Goal: Use online tool/utility: Utilize a website feature to perform a specific function

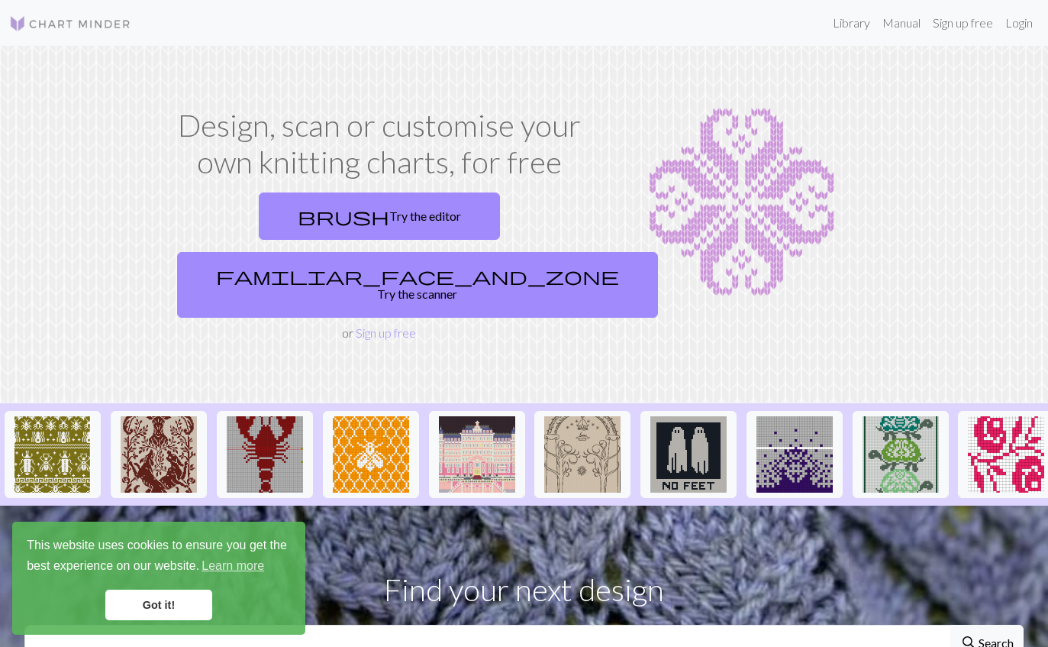
click at [304, 214] on link "brush Try the editor" at bounding box center [379, 215] width 241 height 47
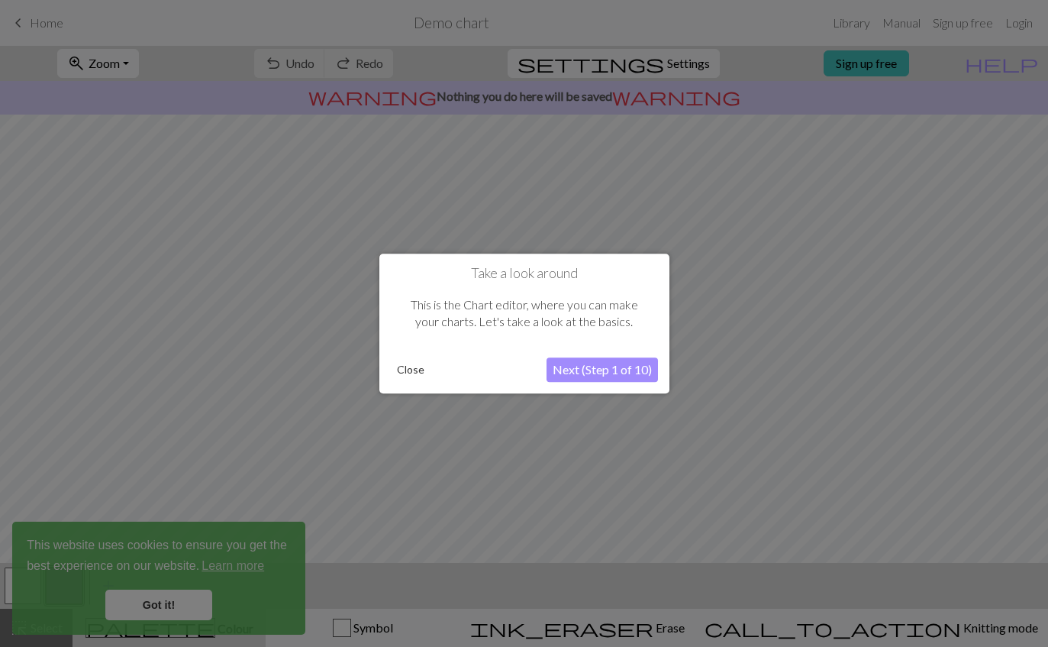
click at [425, 379] on button "Close" at bounding box center [411, 369] width 40 height 23
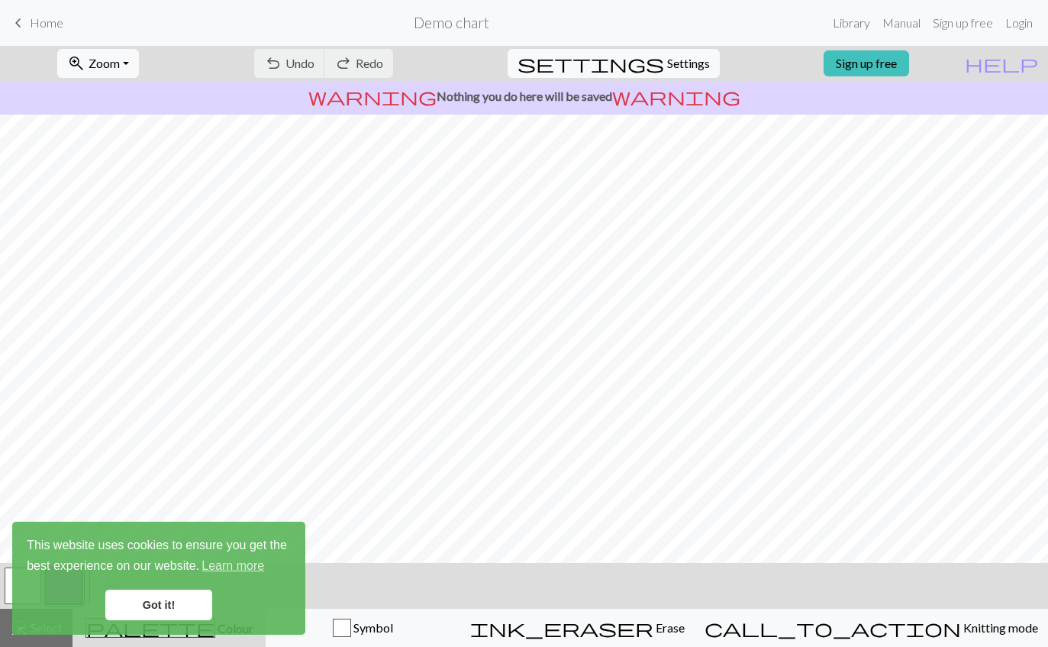
click at [186, 601] on link "Got it!" at bounding box center [158, 604] width 107 height 31
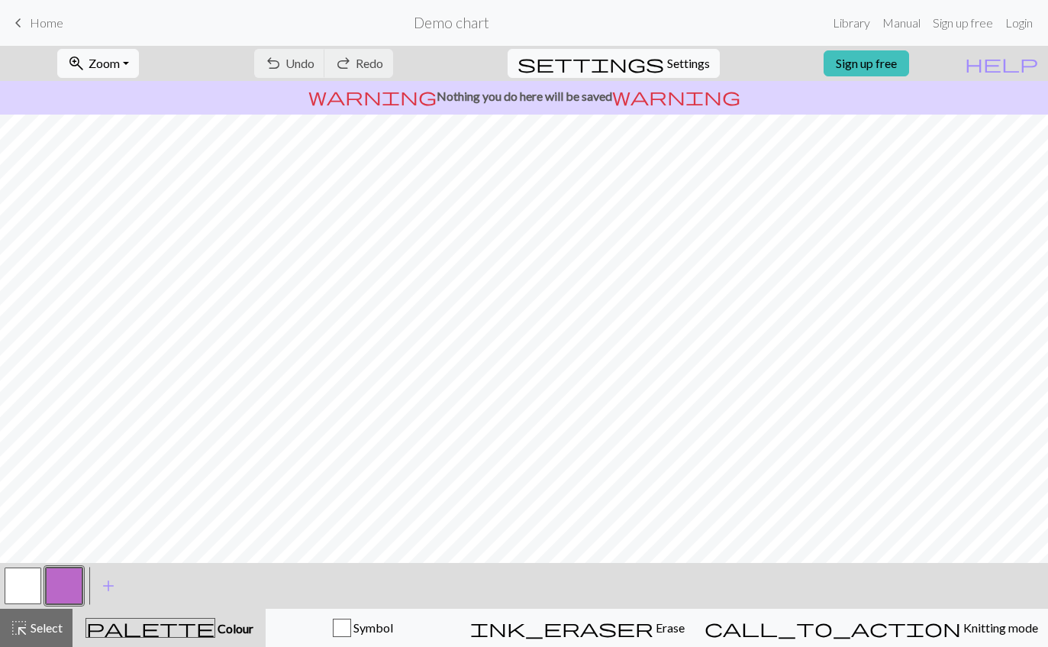
click at [450, 629] on div "Symbol" at bounding box center [363, 627] width 175 height 18
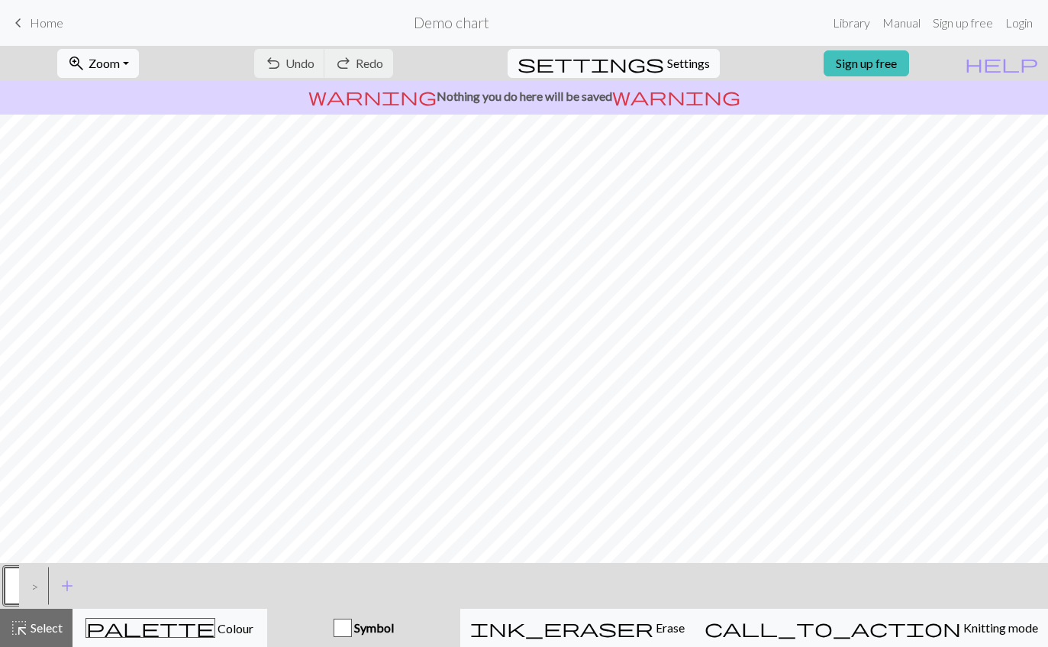
click at [56, 588] on button "add Add a symbol" at bounding box center [67, 586] width 38 height 38
click at [66, 589] on button "button" at bounding box center [64, 585] width 37 height 37
click at [22, 580] on button "button" at bounding box center [23, 585] width 37 height 37
click at [27, 586] on button "button" at bounding box center [23, 585] width 37 height 37
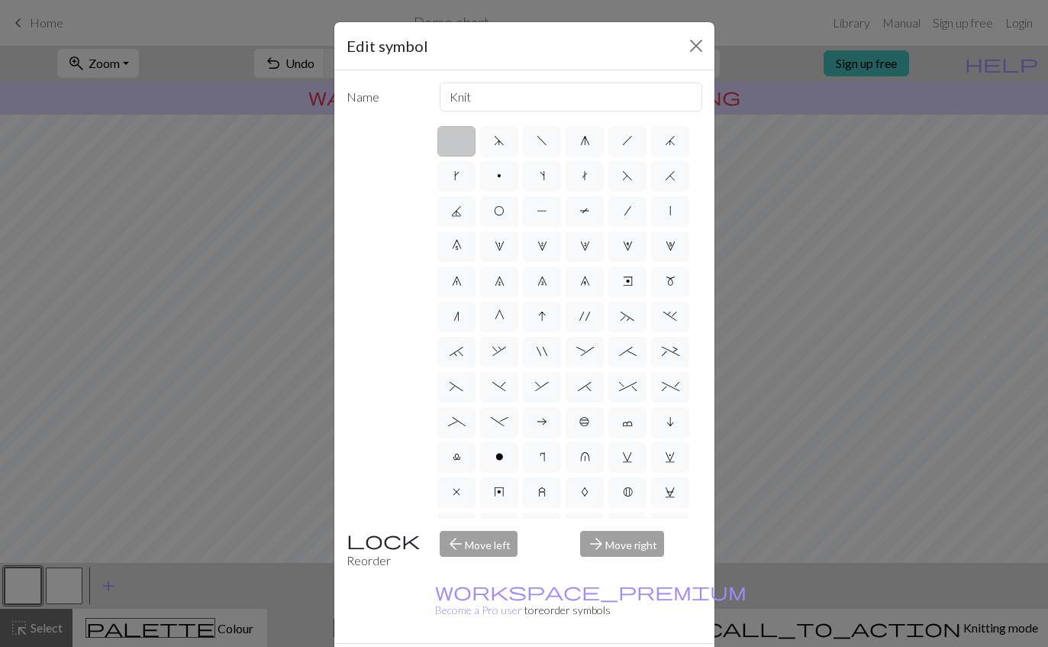
click at [498, 162] on label "p" at bounding box center [499, 176] width 38 height 31
click at [498, 166] on input "p" at bounding box center [502, 171] width 10 height 10
radio input "true"
type input "purl"
click at [469, 147] on label at bounding box center [456, 141] width 38 height 31
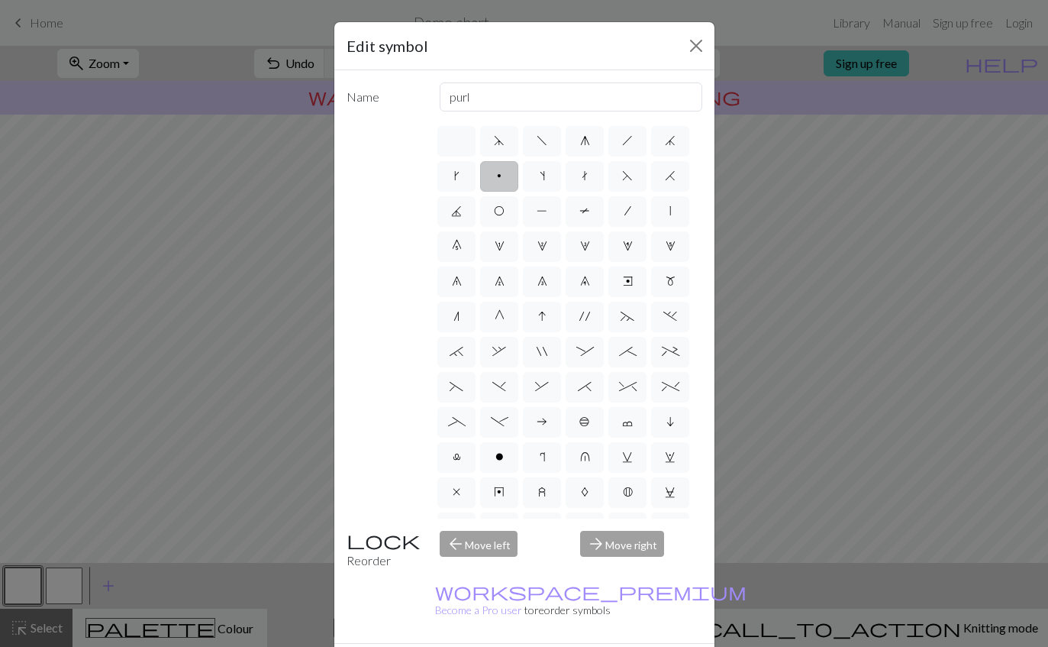
click at [466, 141] on input "radio" at bounding box center [462, 136] width 10 height 10
radio input "true"
type input "Knit"
click at [696, 53] on button "Close" at bounding box center [696, 46] width 24 height 24
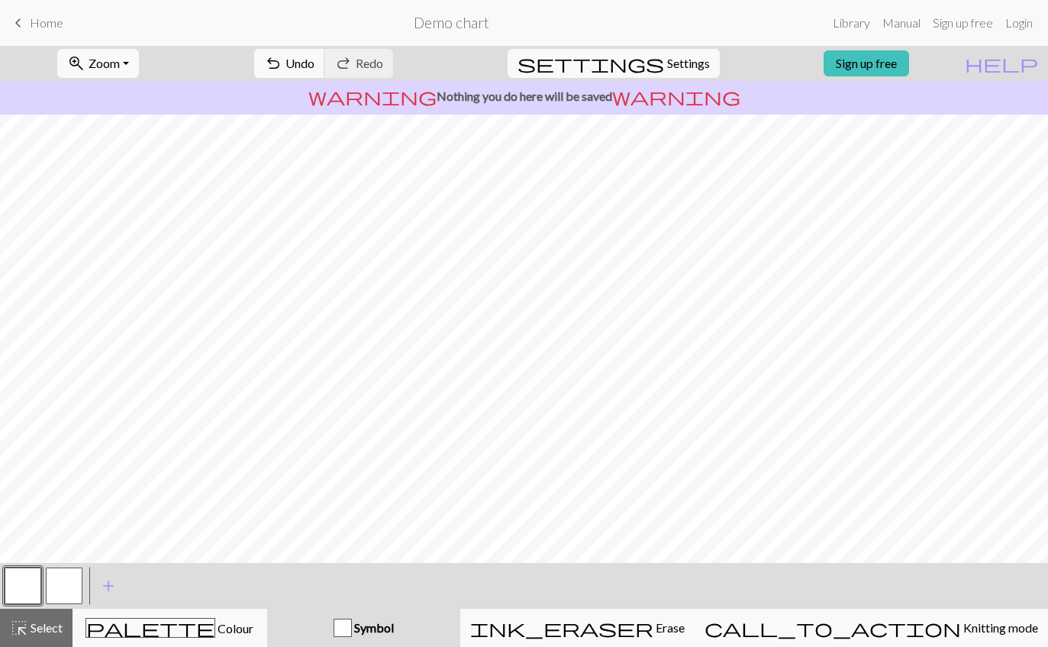
click at [685, 629] on div "ink_eraser Erase Erase" at bounding box center [577, 627] width 215 height 18
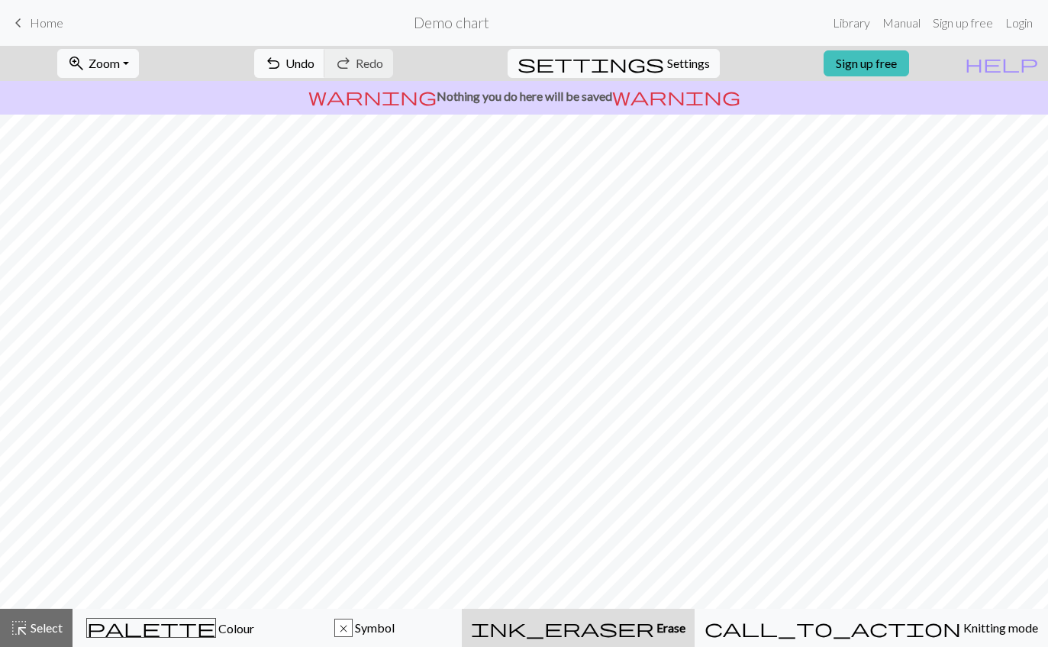
click at [52, 643] on button "highlight_alt Select Select" at bounding box center [36, 627] width 73 height 38
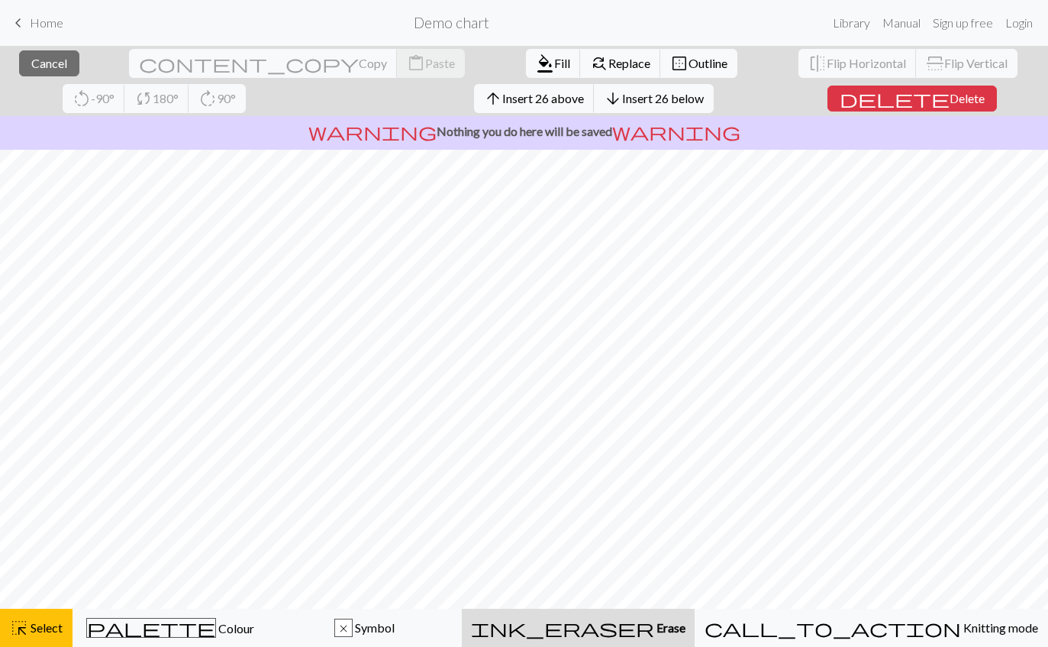
click at [686, 629] on div "ink_eraser Erase Erase" at bounding box center [578, 627] width 215 height 18
click at [685, 625] on span "Erase" at bounding box center [669, 627] width 31 height 15
click at [536, 61] on span "format_color_fill" at bounding box center [545, 63] width 18 height 21
click at [608, 64] on span "Replace" at bounding box center [629, 63] width 42 height 15
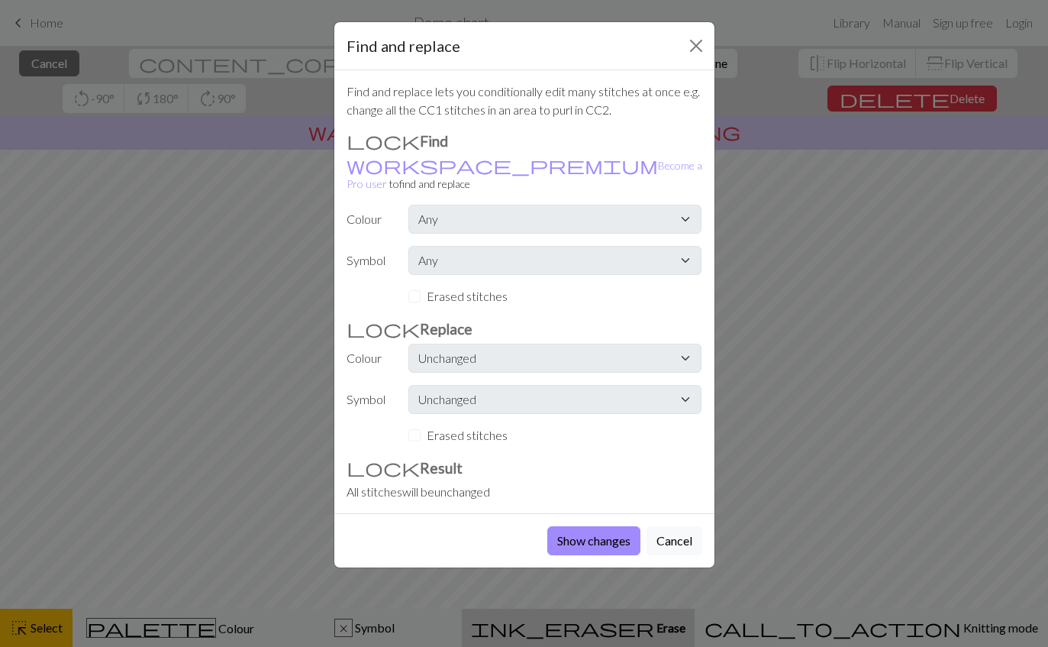
click at [612, 527] on button "Show changes" at bounding box center [593, 540] width 93 height 29
click at [618, 526] on button "Show changes" at bounding box center [593, 540] width 93 height 29
click at [692, 46] on button "Close" at bounding box center [696, 46] width 24 height 24
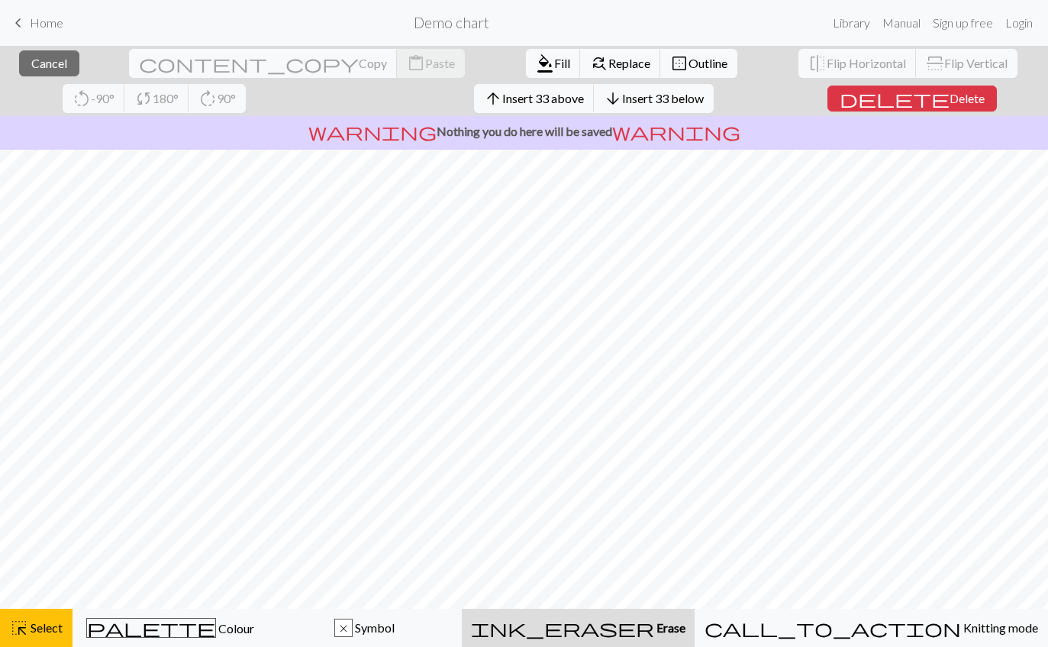
click at [950, 98] on span "Delete" at bounding box center [967, 98] width 35 height 15
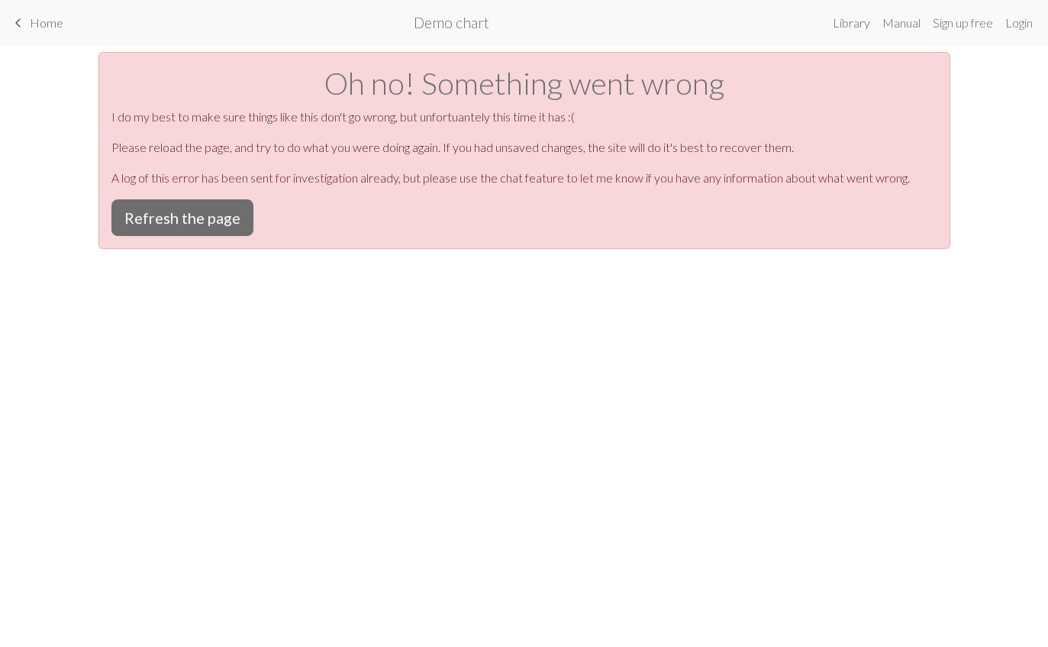
click at [140, 215] on button "Refresh the page" at bounding box center [182, 217] width 142 height 37
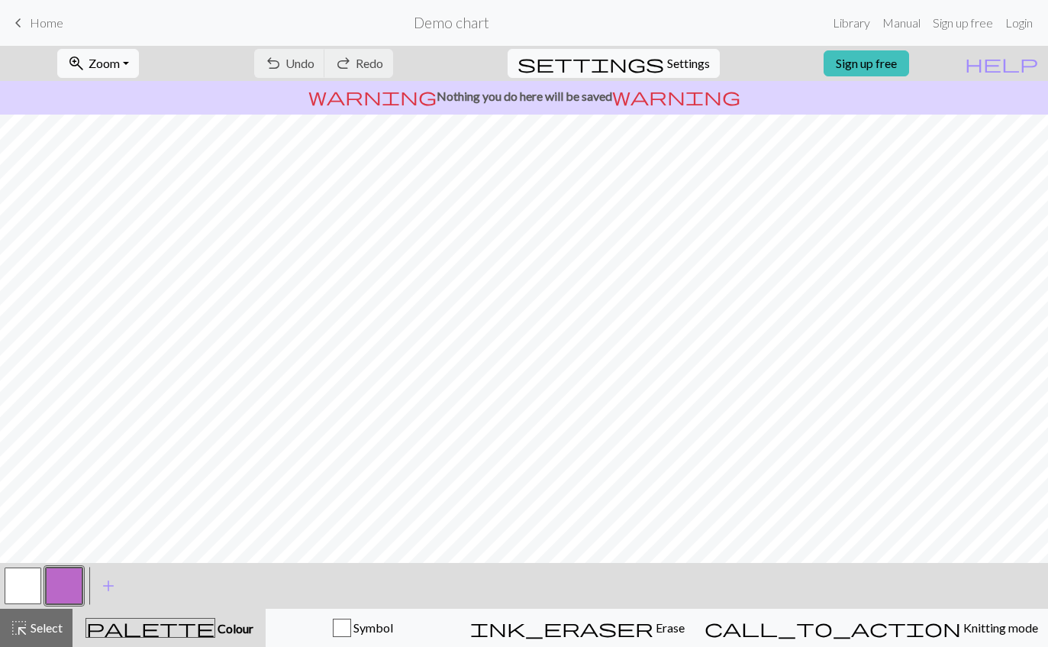
click at [654, 624] on span "ink_eraser" at bounding box center [561, 627] width 183 height 21
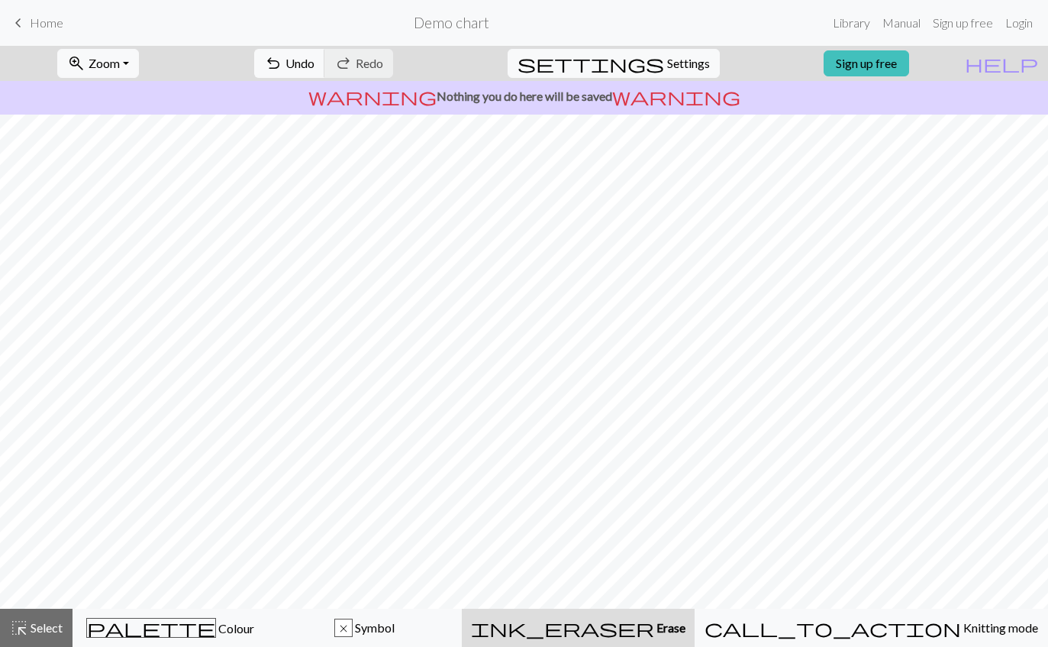
click at [44, 34] on link "keyboard_arrow_left Home" at bounding box center [36, 23] width 54 height 26
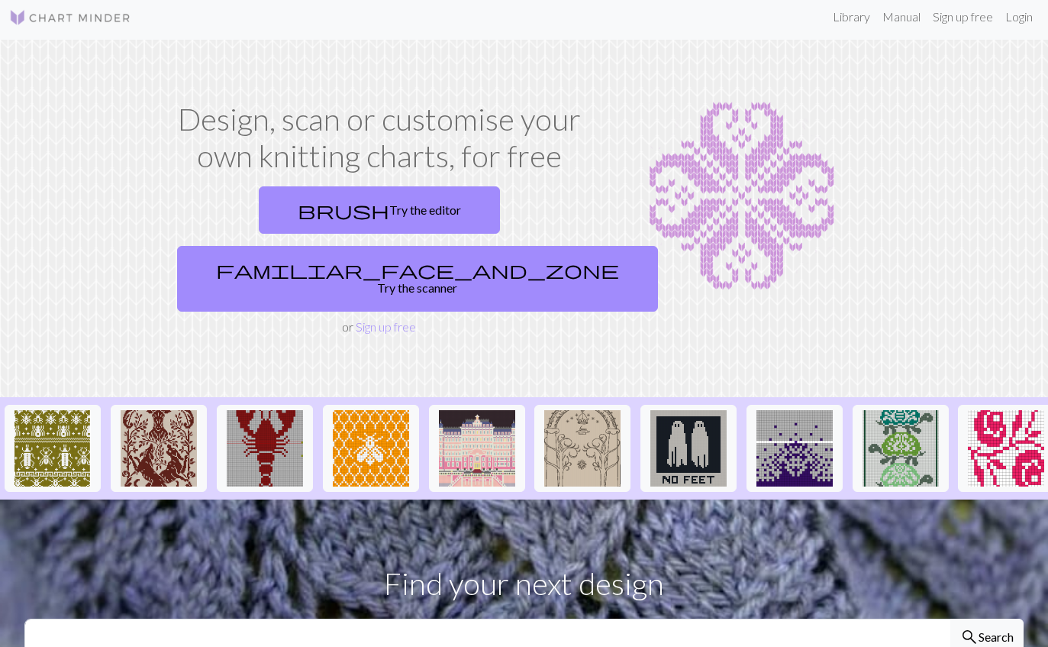
scroll to position [6, 0]
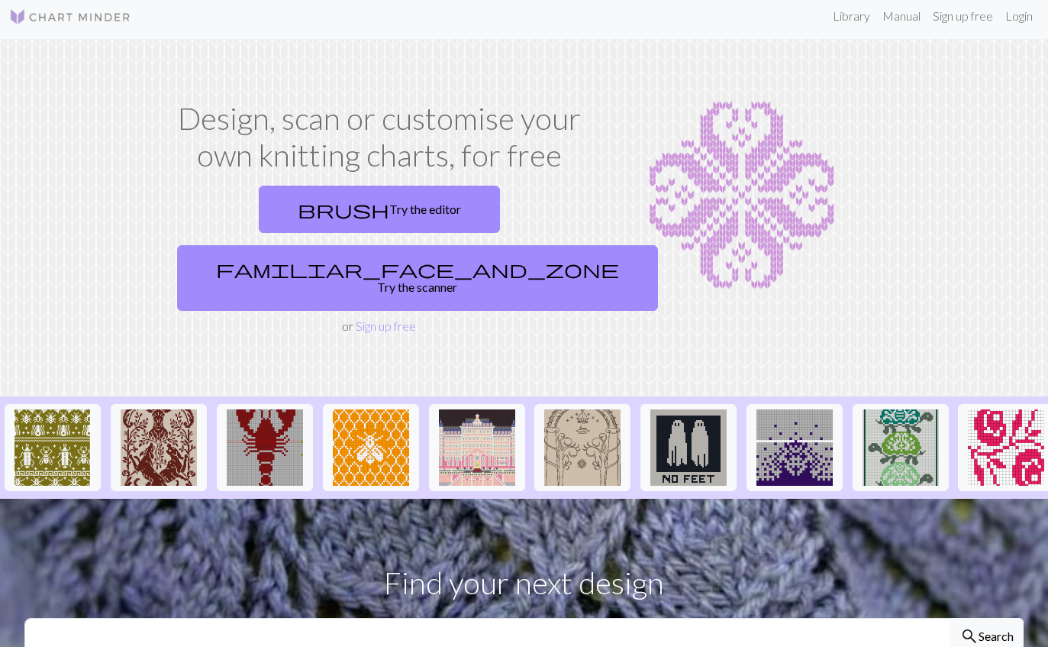
click at [883, 16] on link "Manual" at bounding box center [901, 17] width 50 height 31
click at [834, 28] on link "Library" at bounding box center [852, 17] width 50 height 31
click at [852, 14] on link "Library" at bounding box center [852, 16] width 50 height 31
click at [851, 19] on link "Library" at bounding box center [852, 16] width 50 height 31
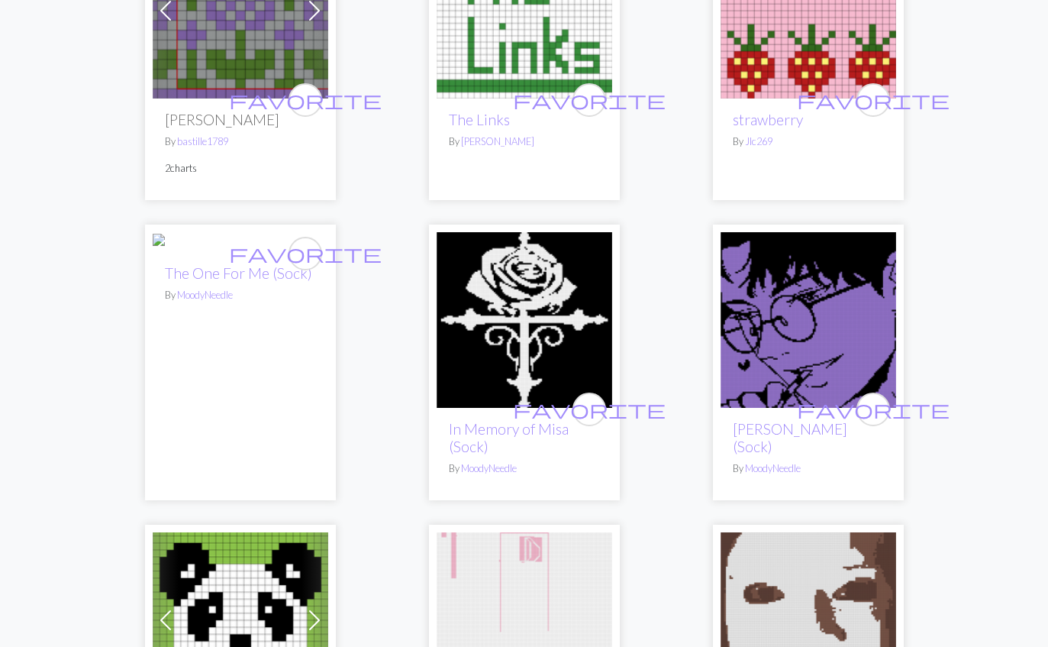
scroll to position [2, 0]
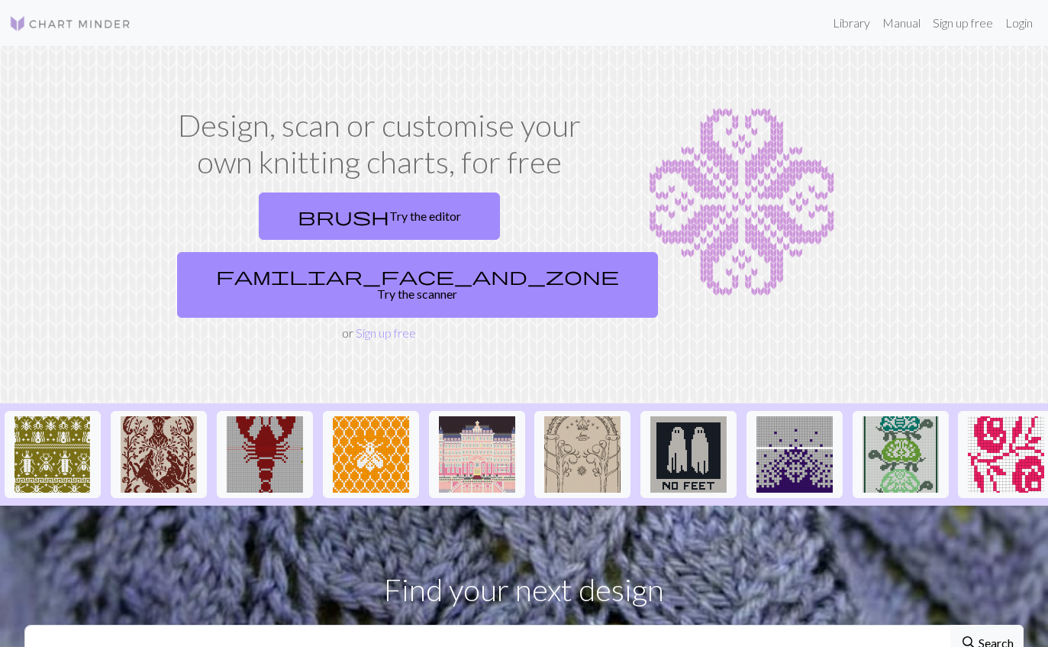
click at [455, 252] on link "familiar_face_and_zone Try the scanner" at bounding box center [417, 285] width 481 height 66
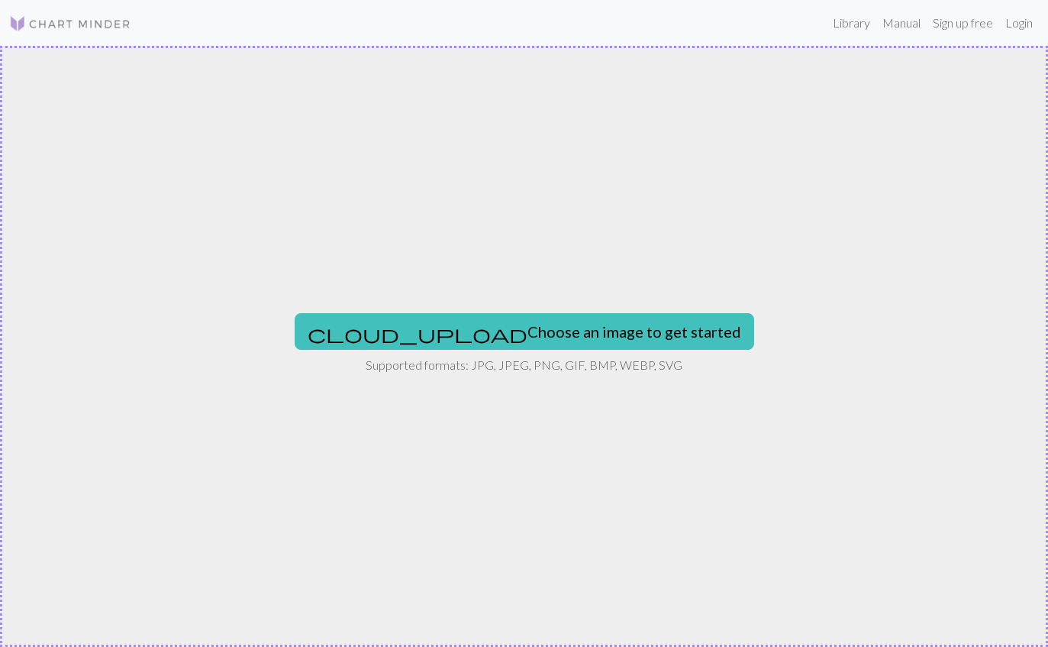
click at [458, 324] on button "cloud_upload Choose an image to get started" at bounding box center [525, 331] width 460 height 37
click at [447, 328] on button "cloud_upload Choose an image to get started" at bounding box center [525, 331] width 460 height 37
click at [441, 328] on button "cloud_upload Choose an image to get started" at bounding box center [525, 331] width 460 height 37
type input "C:\fakepath\IMG_0724.jpeg"
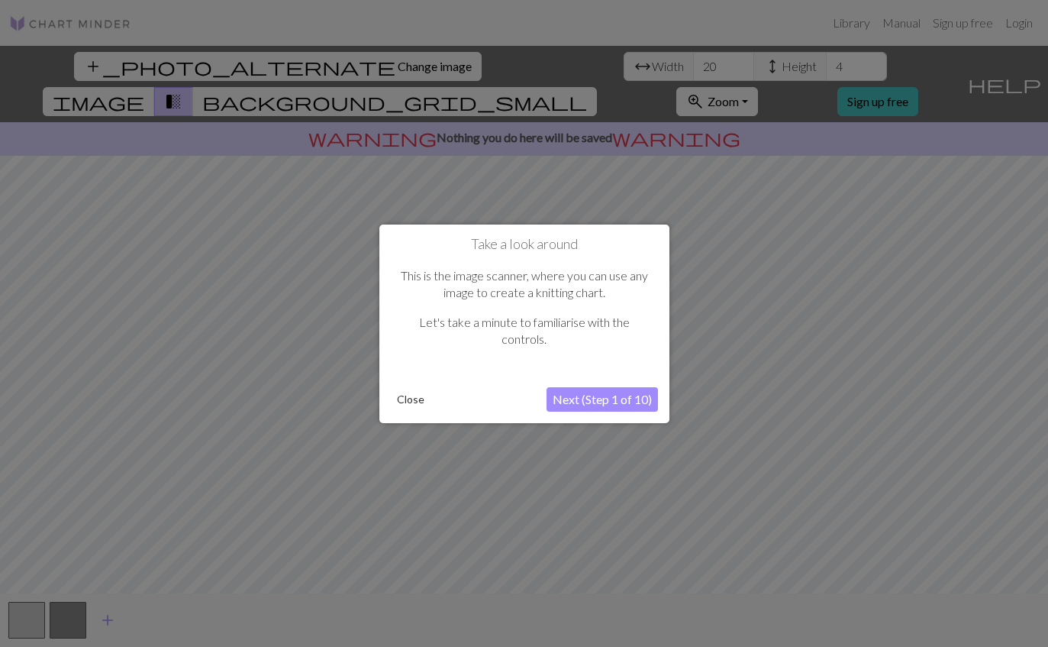
click at [638, 400] on button "Next (Step 1 of 10)" at bounding box center [602, 399] width 111 height 24
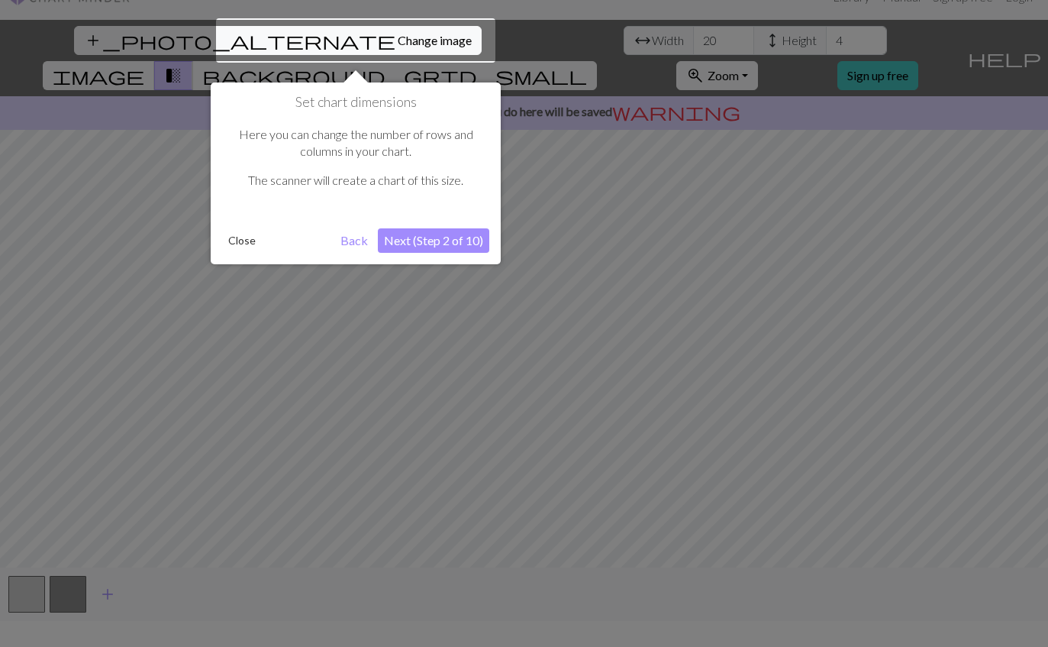
scroll to position [29, 0]
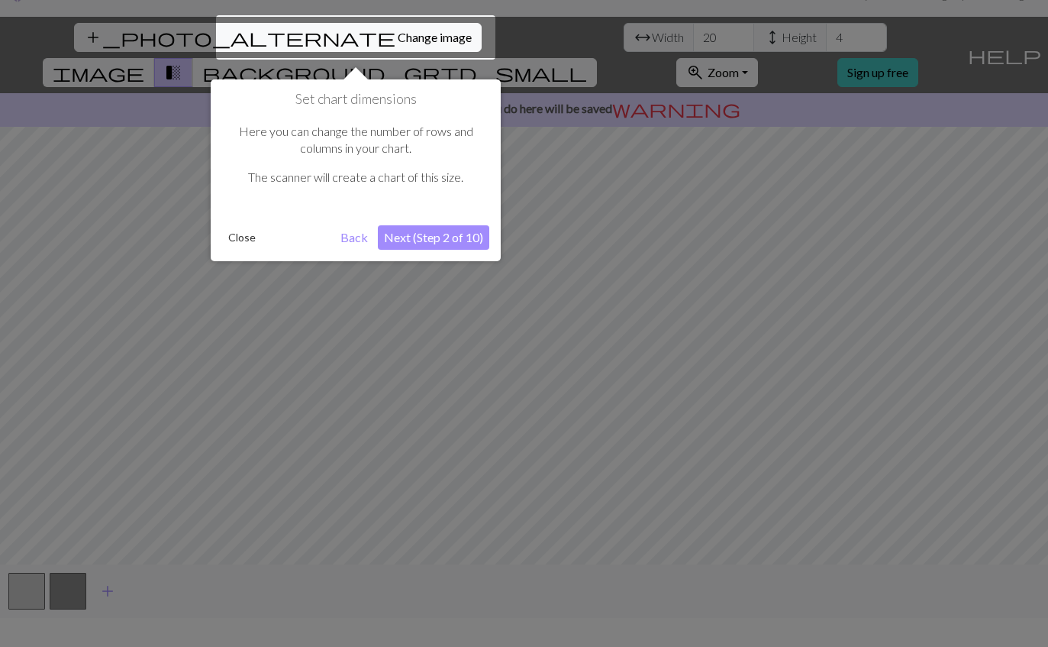
click at [405, 240] on button "Next (Step 2 of 10)" at bounding box center [433, 237] width 111 height 24
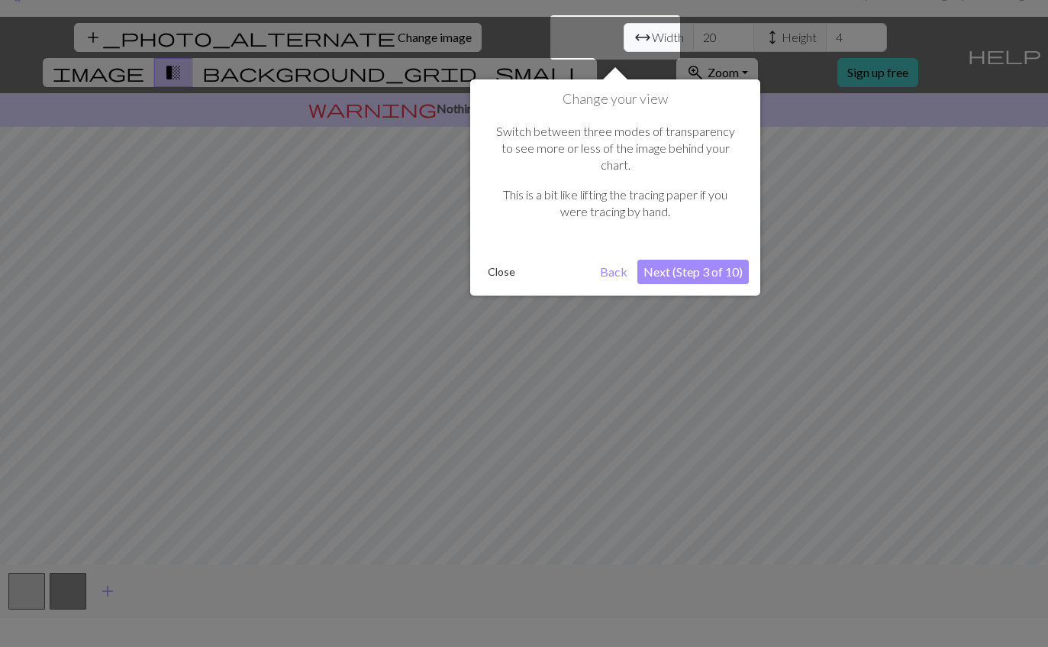
click at [732, 260] on button "Next (Step 3 of 10)" at bounding box center [693, 272] width 111 height 24
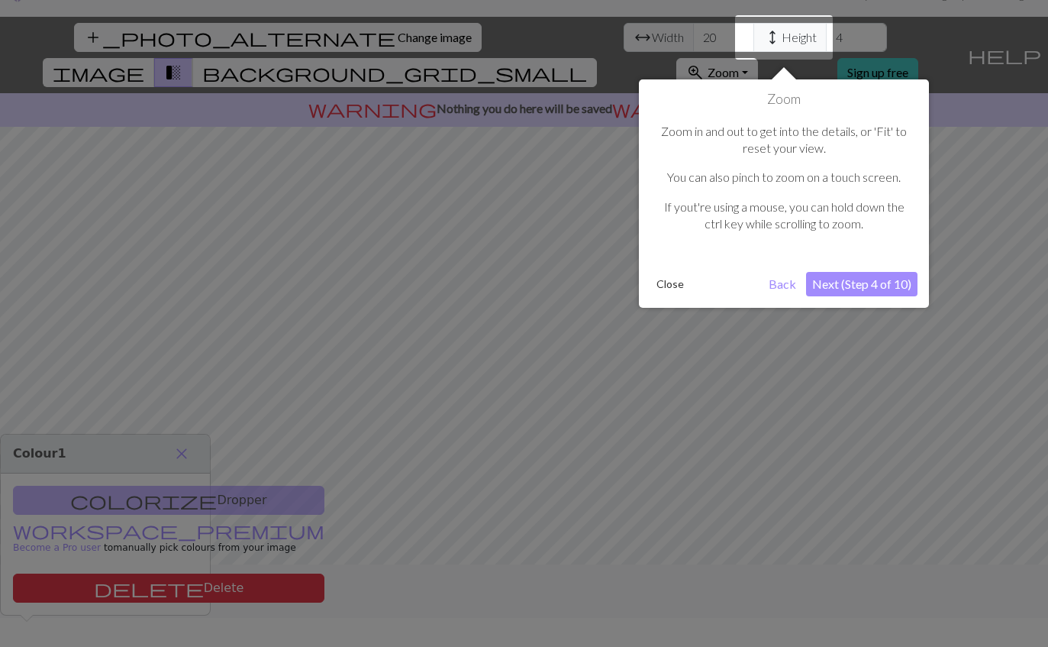
click at [899, 289] on button "Next (Step 4 of 10)" at bounding box center [861, 284] width 111 height 24
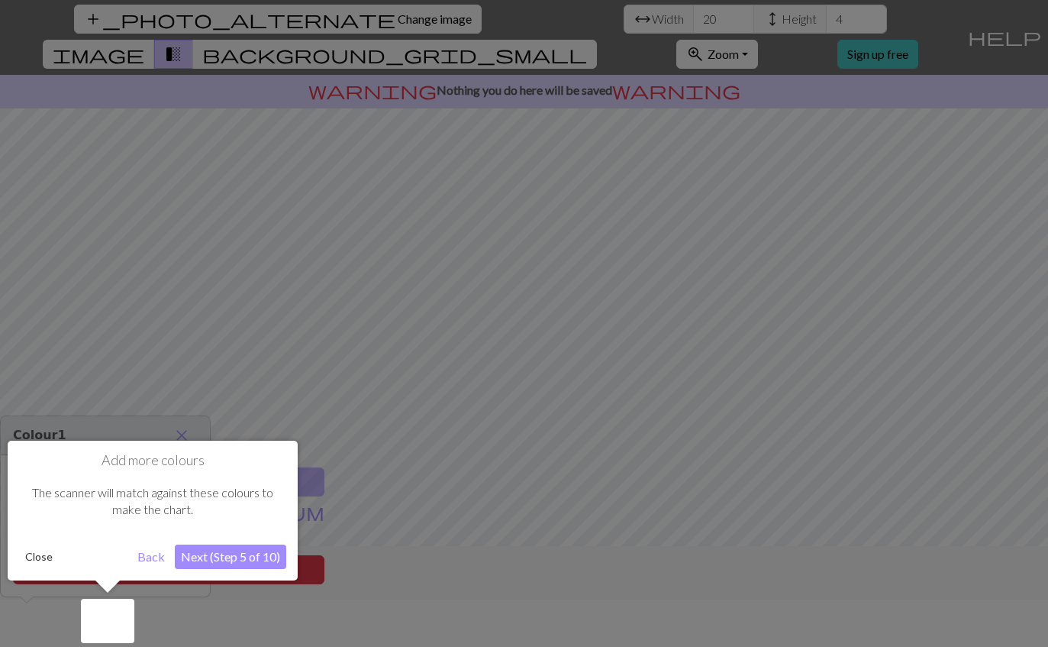
scroll to position [49, 0]
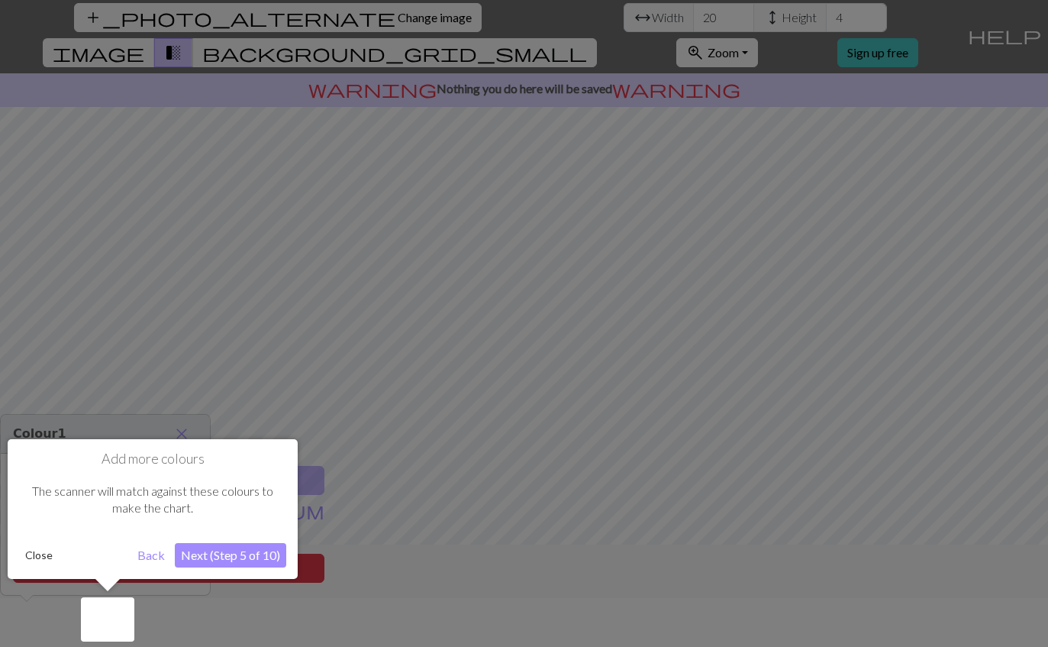
click at [215, 547] on button "Next (Step 5 of 10)" at bounding box center [230, 555] width 111 height 24
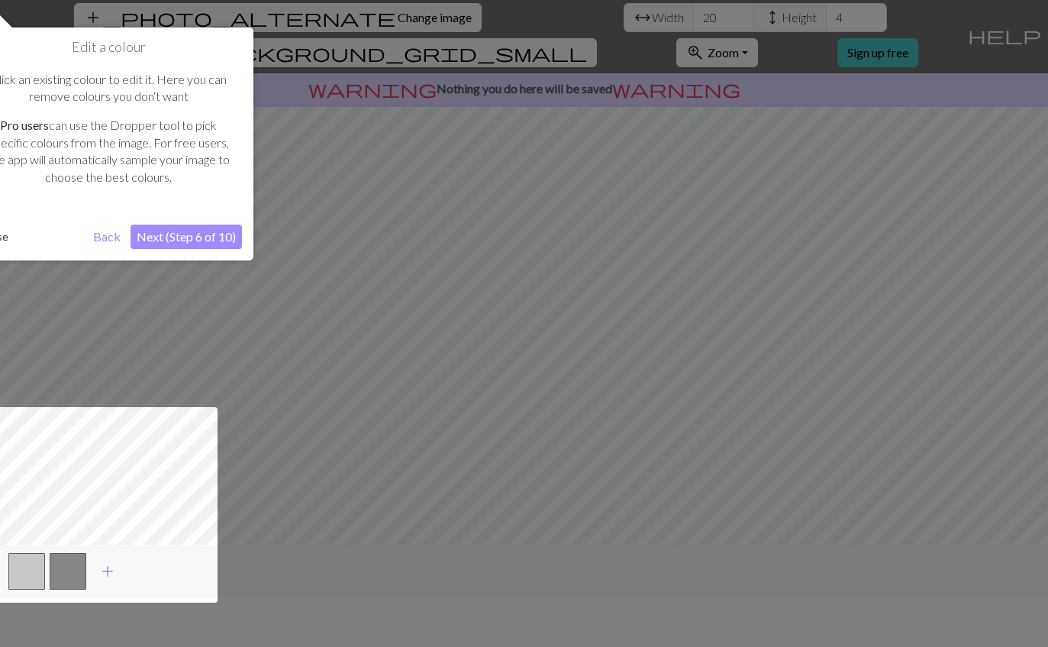
click at [176, 231] on button "Next (Step 6 of 10)" at bounding box center [186, 236] width 111 height 24
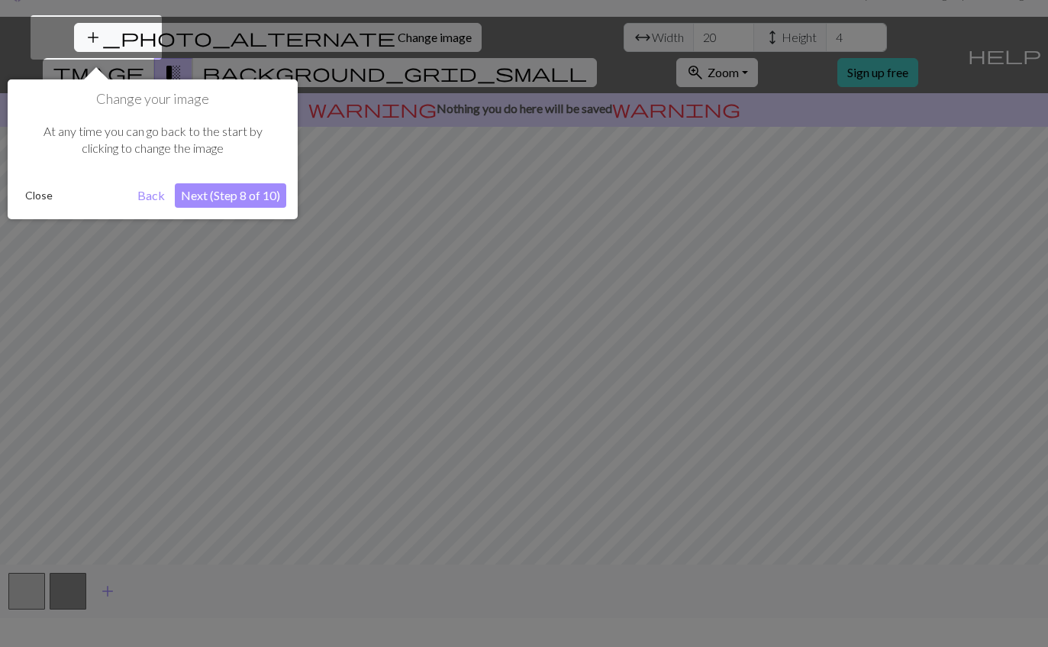
click at [219, 202] on button "Next (Step 8 of 10)" at bounding box center [230, 195] width 111 height 24
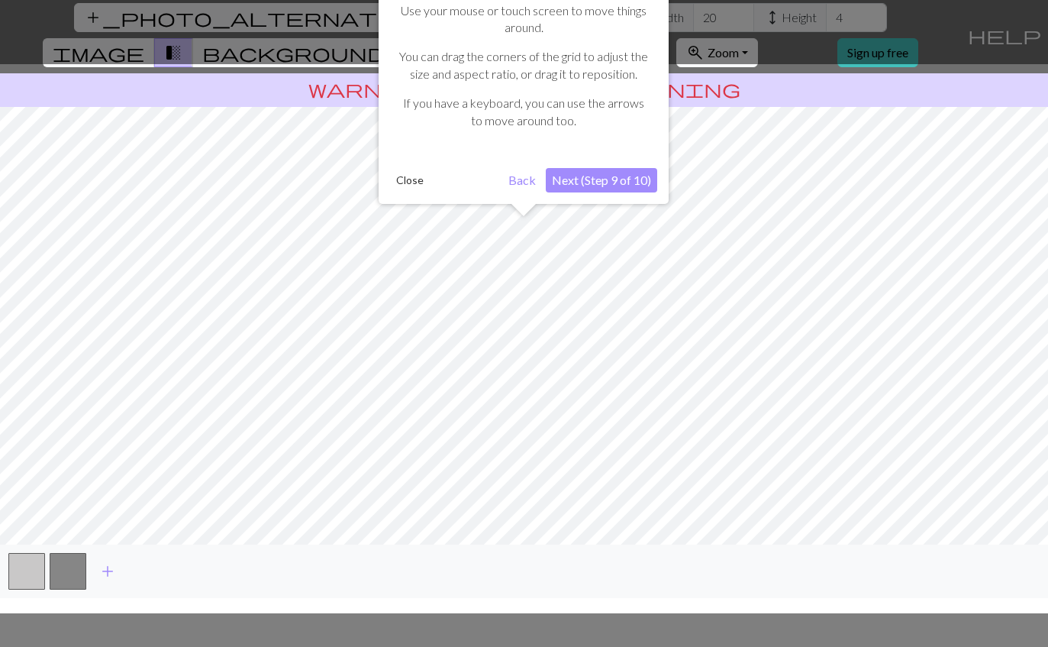
click at [635, 176] on button "Next (Step 9 of 10)" at bounding box center [601, 180] width 111 height 24
